Goal: Find specific page/section: Find specific page/section

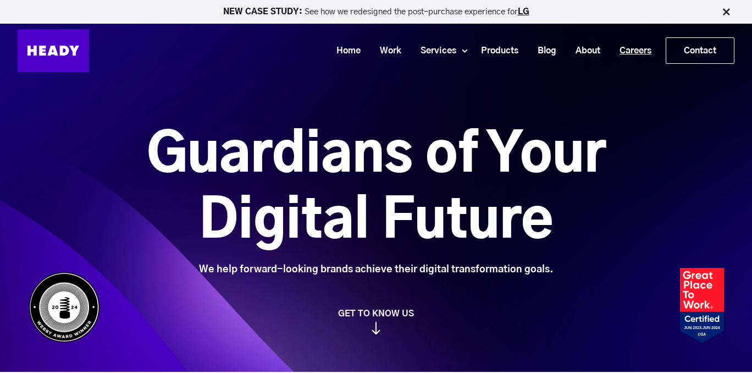
click at [617, 49] on link "Careers" at bounding box center [631, 51] width 51 height 20
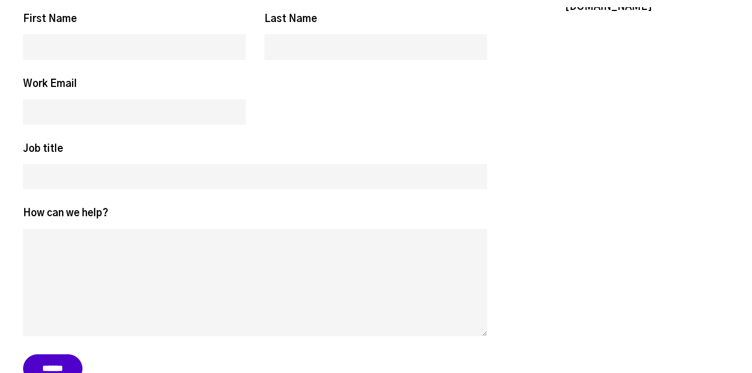
scroll to position [4996, 0]
